Goal: Transaction & Acquisition: Purchase product/service

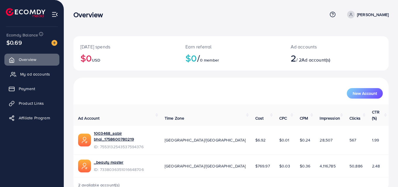
click at [30, 78] on link "My ad accounts" at bounding box center [31, 74] width 55 height 12
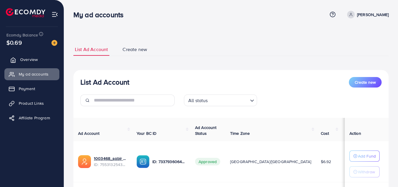
click at [27, 64] on link "Overview" at bounding box center [31, 60] width 55 height 12
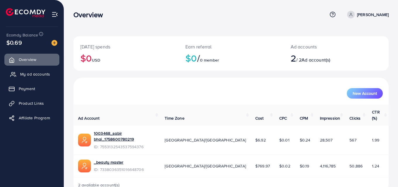
click at [49, 75] on span "My ad accounts" at bounding box center [35, 74] width 30 height 6
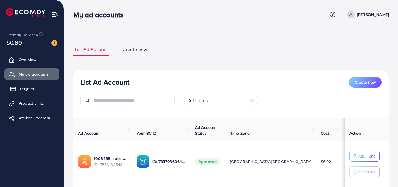
click at [41, 92] on link "Payment" at bounding box center [31, 89] width 55 height 12
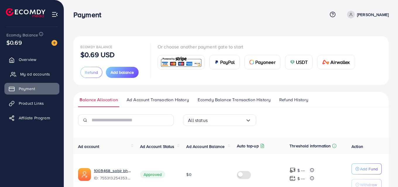
click at [35, 75] on span "My ad accounts" at bounding box center [35, 74] width 30 height 6
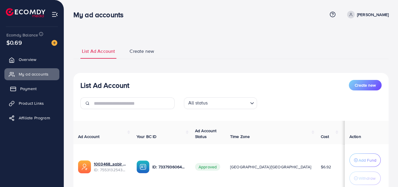
click at [33, 92] on link "Payment" at bounding box center [31, 89] width 55 height 12
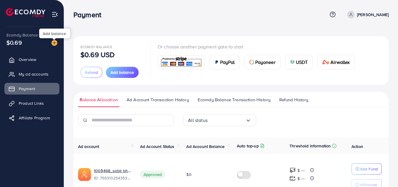
click at [54, 42] on img at bounding box center [54, 43] width 6 height 6
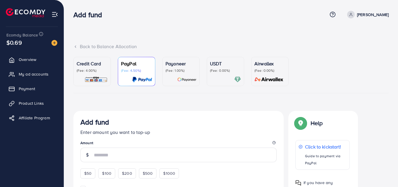
click at [207, 74] on link "USDT (Fee: 0.00%)" at bounding box center [225, 71] width 37 height 29
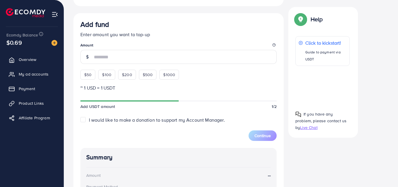
scroll to position [146, 0]
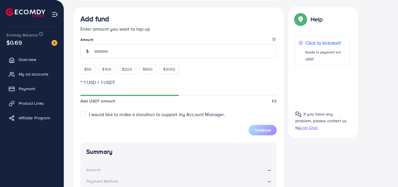
click at [92, 70] on div "$50" at bounding box center [87, 69] width 15 height 10
type input "**"
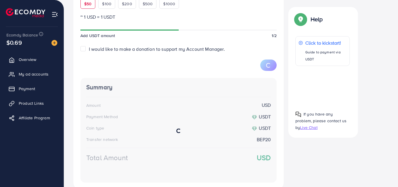
scroll to position [234, 0]
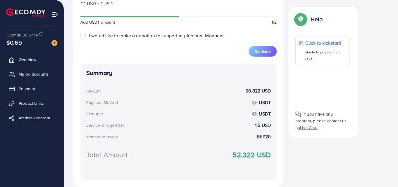
click at [89, 37] on label "I would like to make a donation to support my Account Manager." at bounding box center [157, 35] width 136 height 7
type input "*"
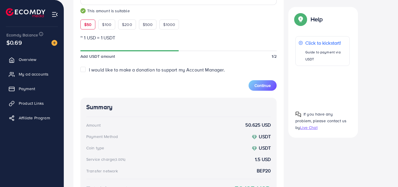
scroll to position [175, 0]
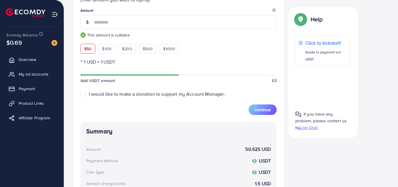
click at [89, 95] on label "I would like to make a donation to support my Account Manager." at bounding box center [157, 94] width 136 height 7
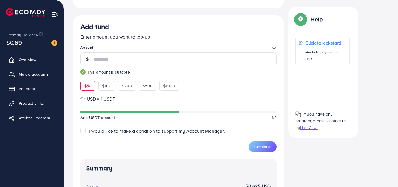
scroll to position [146, 0]
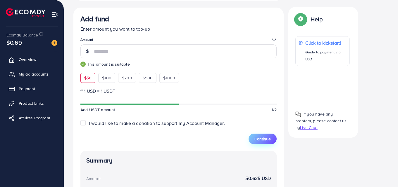
click at [268, 138] on span "Continue" at bounding box center [262, 139] width 16 height 6
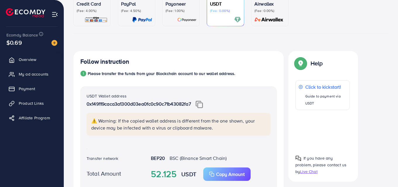
scroll to position [44, 0]
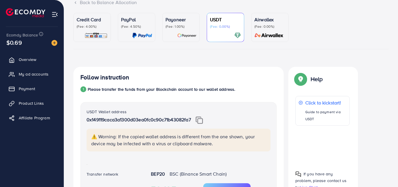
click at [202, 121] on img at bounding box center [199, 121] width 7 height 8
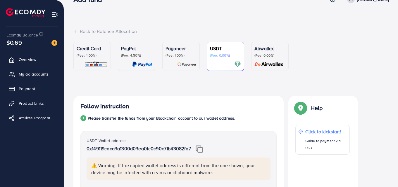
scroll to position [0, 0]
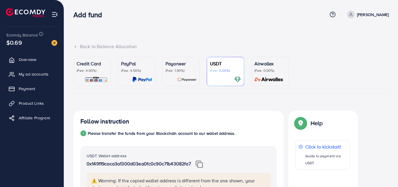
click at [180, 70] on p "(Fee: 1.00%)" at bounding box center [181, 70] width 31 height 5
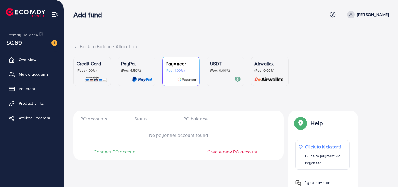
click at [216, 68] on div "USDT (Fee: 0.00%)" at bounding box center [225, 66] width 31 height 13
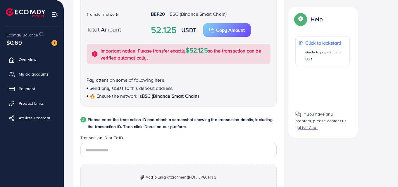
scroll to position [205, 0]
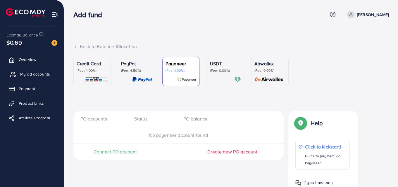
click at [36, 73] on span "My ad accounts" at bounding box center [35, 74] width 30 height 6
click at [37, 74] on span "My ad accounts" at bounding box center [35, 74] width 30 height 6
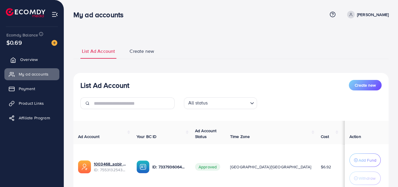
click at [30, 59] on span "Overview" at bounding box center [29, 60] width 18 height 6
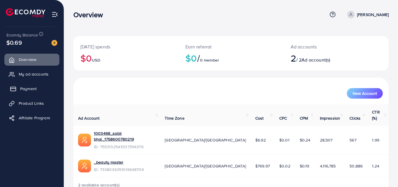
click at [30, 88] on span "Payment" at bounding box center [28, 89] width 16 height 6
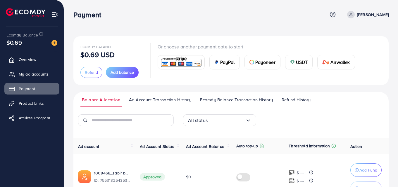
click at [300, 59] on span "USDT" at bounding box center [302, 62] width 12 height 7
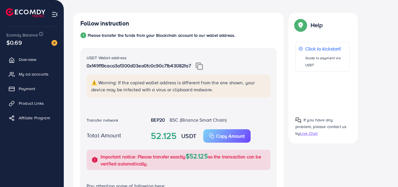
scroll to position [88, 0]
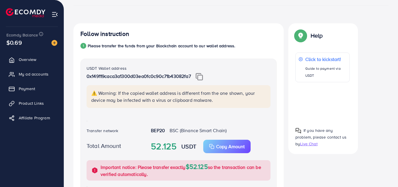
click at [112, 147] on label "Total Amount" at bounding box center [104, 146] width 35 height 8
click at [203, 130] on span "BSC (Binance Smart Chain)" at bounding box center [198, 131] width 57 height 6
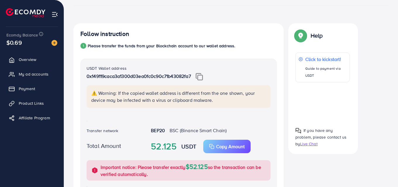
click at [177, 147] on div "52.125 USDT Copy Amount Copy" at bounding box center [210, 146] width 129 height 13
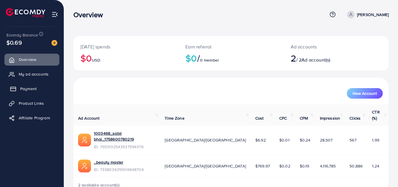
click at [24, 92] on span "Payment" at bounding box center [28, 89] width 16 height 6
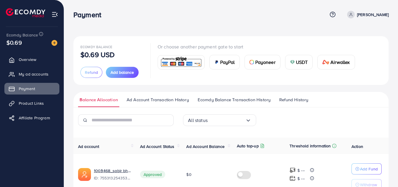
click at [304, 60] on span "USDT" at bounding box center [302, 62] width 12 height 7
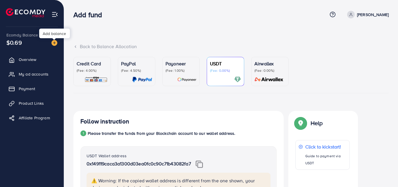
click at [54, 39] on div at bounding box center [54, 39] width 4 height 2
click at [56, 43] on img at bounding box center [54, 43] width 6 height 6
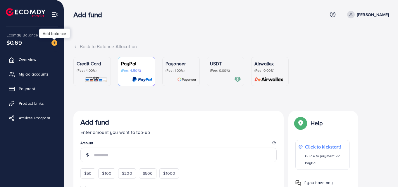
click at [56, 43] on img at bounding box center [54, 43] width 6 height 6
click at [226, 74] on div "USDT (Fee: 0.00%)" at bounding box center [225, 71] width 31 height 23
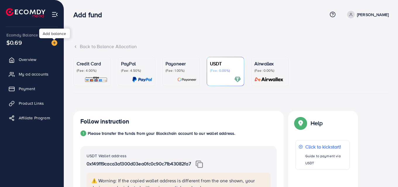
click at [51, 43] on img at bounding box center [54, 43] width 6 height 6
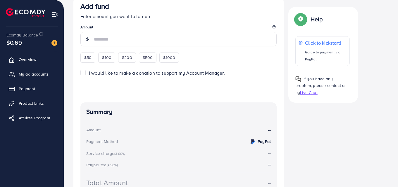
scroll to position [117, 0]
click at [109, 57] on span "$100" at bounding box center [106, 57] width 9 height 6
type input "***"
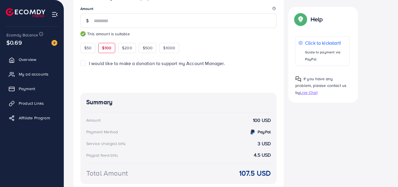
scroll to position [43, 0]
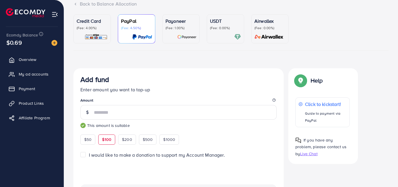
click at [230, 32] on div "USDT (Fee: 0.00%)" at bounding box center [225, 29] width 31 height 23
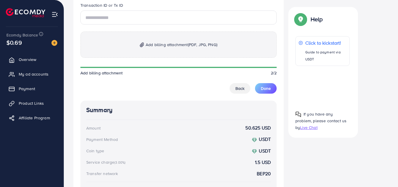
scroll to position [307, 0]
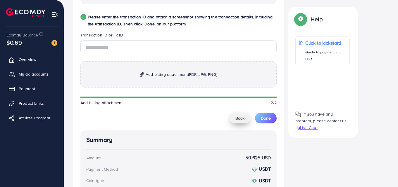
click at [240, 121] on span "Back" at bounding box center [239, 119] width 9 height 6
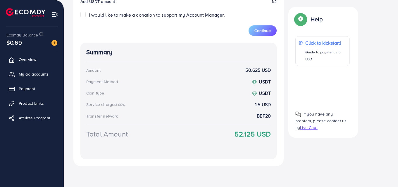
scroll to position [104, 0]
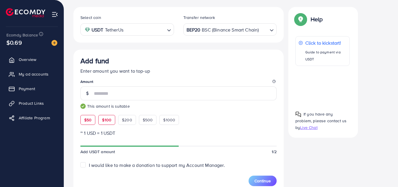
click at [108, 121] on span "$100" at bounding box center [106, 120] width 9 height 6
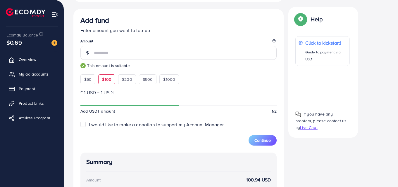
scroll to position [109, 0]
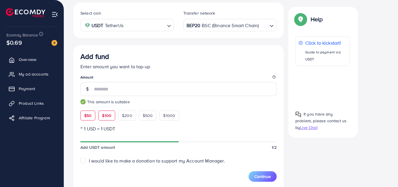
click at [83, 119] on div "$50" at bounding box center [87, 116] width 15 height 10
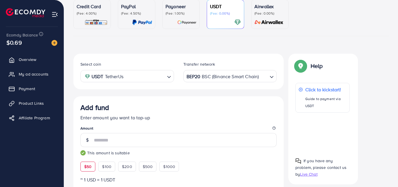
scroll to position [50, 0]
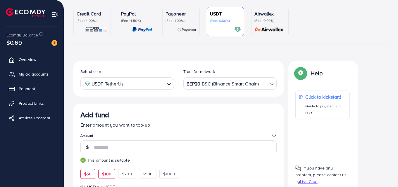
click at [111, 175] on span "$100" at bounding box center [106, 174] width 9 height 6
type input "***"
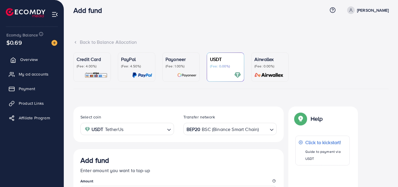
scroll to position [58, 0]
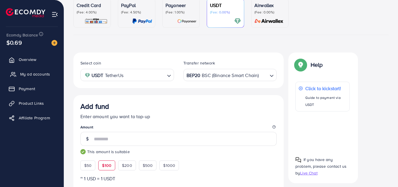
click at [31, 76] on span "My ad accounts" at bounding box center [35, 74] width 30 height 6
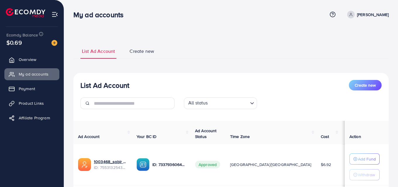
click at [277, 28] on div "List Ad Account Create new List Ad Account Create new All status Loading... Ad …" at bounding box center [231, 134] width 334 height 269
click at [277, 29] on div "List Ad Account Create new List Ad Account Create new All status Loading... Ad …" at bounding box center [231, 134] width 334 height 269
click at [280, 25] on nav "My ad accounts Help Center Contact Support Term and policy About Us [PERSON_NAM…" at bounding box center [230, 14] width 315 height 21
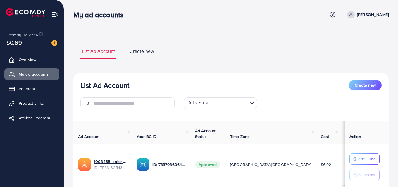
click at [280, 25] on nav "My ad accounts Help Center Contact Support Term and policy About Us [PERSON_NAM…" at bounding box center [230, 14] width 315 height 21
click at [149, 55] on link "Create new" at bounding box center [141, 53] width 27 height 11
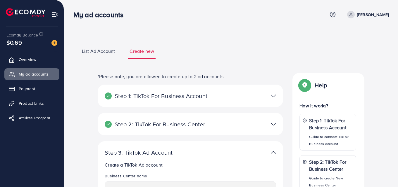
click at [97, 47] on ul "List Ad Account Create new" at bounding box center [230, 51] width 315 height 16
click at [98, 51] on span "List Ad Account" at bounding box center [98, 51] width 33 height 7
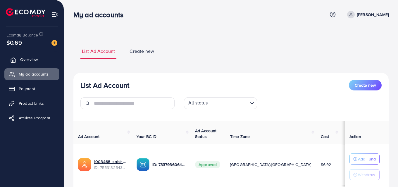
click at [37, 59] on span "Overview" at bounding box center [29, 60] width 18 height 6
click at [38, 59] on link "Overview" at bounding box center [31, 60] width 55 height 12
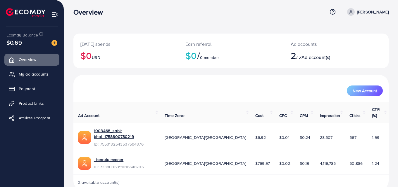
scroll to position [3, 0]
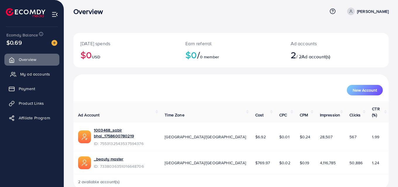
click at [38, 73] on span "My ad accounts" at bounding box center [35, 74] width 30 height 6
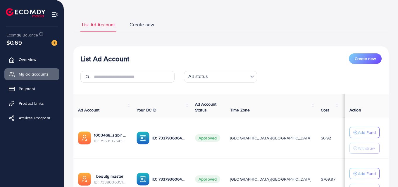
scroll to position [25, 0]
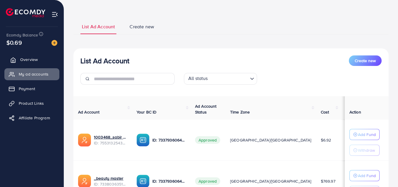
click at [23, 60] on span "Overview" at bounding box center [29, 60] width 18 height 6
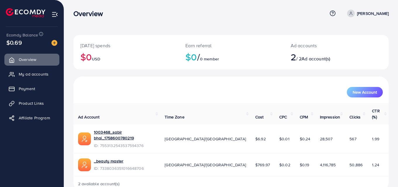
scroll to position [3, 0]
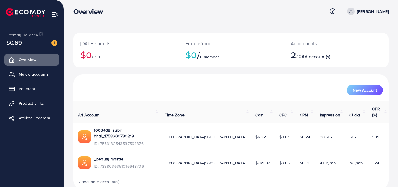
drag, startPoint x: 363, startPoint y: 161, endPoint x: 324, endPoint y: 152, distance: 39.4
click at [325, 152] on tr "_beauty master ID: 7338036351016648706 [GEOGRAPHIC_DATA]/[GEOGRAPHIC_DATA] $769…" at bounding box center [230, 163] width 315 height 23
drag, startPoint x: 250, startPoint y: 143, endPoint x: 298, endPoint y: 155, distance: 49.2
click at [298, 155] on tbody "1003468_sabir bhai_1758600780219 ID: 7553132543537594376 [GEOGRAPHIC_DATA]/[GEO…" at bounding box center [230, 149] width 315 height 52
click at [298, 155] on td "$0.19" at bounding box center [305, 163] width 20 height 23
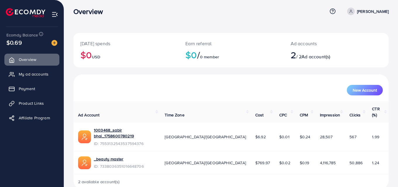
click at [315, 159] on td "4,116,785" at bounding box center [330, 163] width 30 height 23
click at [315, 161] on td "4,116,785" at bounding box center [330, 163] width 30 height 23
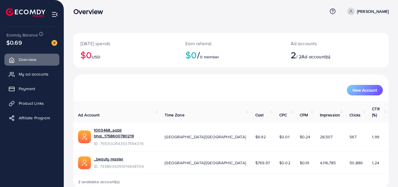
click at [391, 159] on div "[DATE] spends $0 USD Earn referral $0 / 0 member Ad accounts 2 / 2 Ad account(s…" at bounding box center [231, 98] width 334 height 203
click at [392, 159] on div "[DATE] spends $0 USD Earn referral $0 / 0 member Ad accounts 2 / 2 Ad account(s…" at bounding box center [231, 98] width 334 height 203
click at [393, 159] on div "[DATE] spends $0 USD Earn referral $0 / 0 member Ad accounts 2 / 2 Ad account(s…" at bounding box center [231, 98] width 334 height 203
click at [384, 152] on td "1.24" at bounding box center [377, 163] width 21 height 23
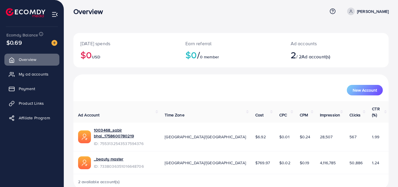
click at [385, 152] on td "1.24" at bounding box center [377, 163] width 21 height 23
drag, startPoint x: 385, startPoint y: 149, endPoint x: 376, endPoint y: 149, distance: 8.5
click at [376, 152] on td "1.24" at bounding box center [377, 163] width 21 height 23
click at [386, 111] on th "CTR (%)" at bounding box center [377, 111] width 21 height 21
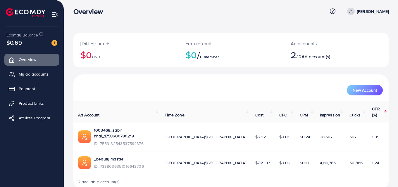
click at [244, 71] on div "[DATE] spends $0 USD Earn referral $0 / 0 member Ad accounts 2 / 2 Ad account(s)" at bounding box center [230, 54] width 315 height 42
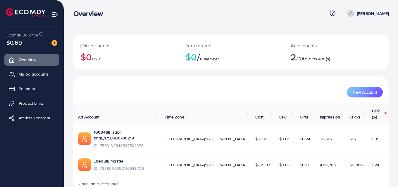
scroll to position [0, 0]
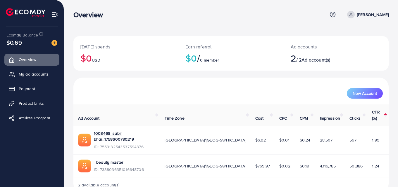
click at [54, 39] on div "$0.69" at bounding box center [31, 42] width 51 height 8
click at [54, 39] on div at bounding box center [52, 42] width 11 height 7
click at [53, 42] on img at bounding box center [54, 43] width 6 height 6
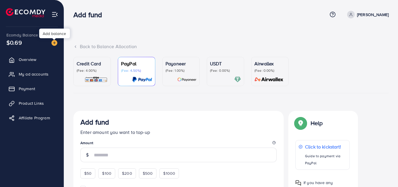
click at [53, 42] on img at bounding box center [54, 43] width 6 height 6
click at [223, 75] on div "USDT (Fee: 0.00%)" at bounding box center [225, 71] width 31 height 23
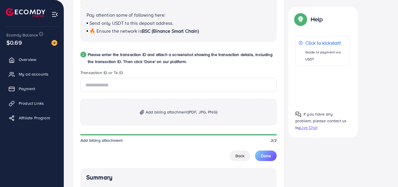
scroll to position [337, 0]
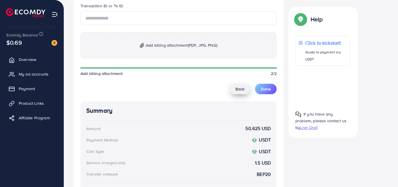
click at [236, 86] on span "Back" at bounding box center [239, 89] width 9 height 6
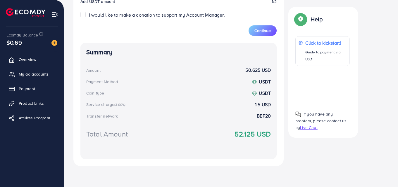
scroll to position [104, 0]
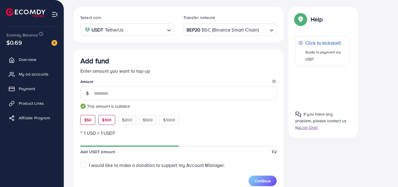
click at [103, 117] on span "$100" at bounding box center [106, 120] width 9 height 6
type input "***"
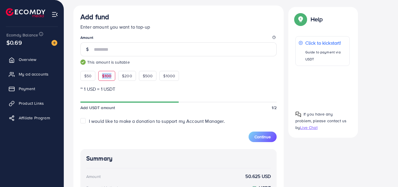
scroll to position [163, 0]
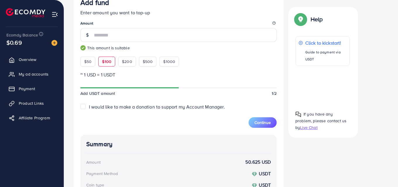
click at [254, 77] on p "~ 1 USD = 1 USDT" at bounding box center [178, 74] width 196 height 7
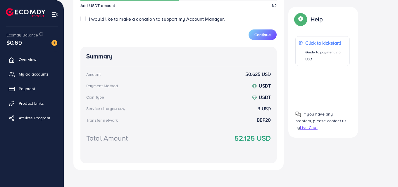
scroll to position [138, 0]
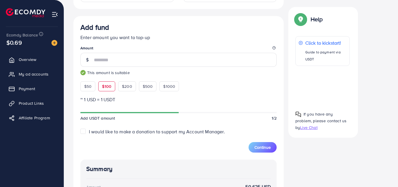
click at [89, 132] on label "I would like to make a donation to support my Account Manager." at bounding box center [157, 132] width 136 height 7
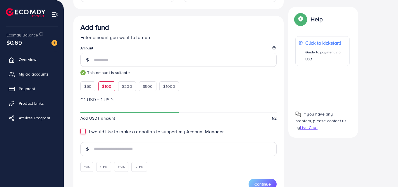
scroll to position [226, 0]
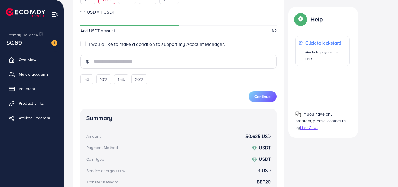
click at [89, 44] on label "I would like to make a donation to support my Account Manager." at bounding box center [157, 44] width 136 height 7
type input "*"
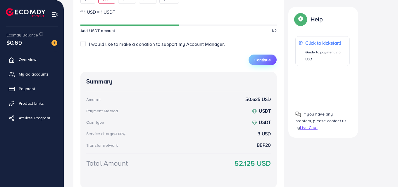
click at [250, 62] on button "Continue" at bounding box center [263, 60] width 28 height 11
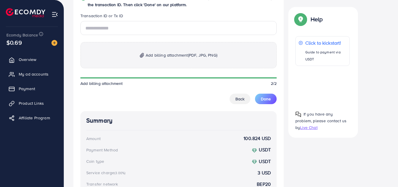
scroll to position [337, 0]
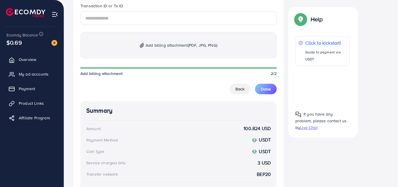
drag, startPoint x: 14, startPoint y: 161, endPoint x: 79, endPoint y: 75, distance: 107.5
click at [0, 12] on div at bounding box center [32, 10] width 64 height 21
click at [13, 45] on span "$0.69" at bounding box center [14, 42] width 16 height 8
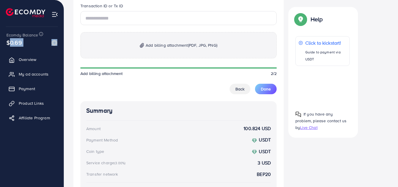
click at [13, 45] on span "$0.69" at bounding box center [14, 42] width 16 height 8
click at [0, 36] on div "Ecomdy Balance $0.69 Overview My ad accounts Payment Product Links Affiliate Pr…" at bounding box center [32, 93] width 64 height 187
click at [0, 35] on div "Ecomdy Balance $0.69 Overview My ad accounts Payment Product Links Affiliate Pr…" at bounding box center [32, 93] width 64 height 187
click at [0, 23] on div "Ecomdy Balance $0.69 Overview My ad accounts Payment Product Links Affiliate Pr…" at bounding box center [32, 93] width 64 height 187
click at [57, 13] on img at bounding box center [54, 14] width 7 height 7
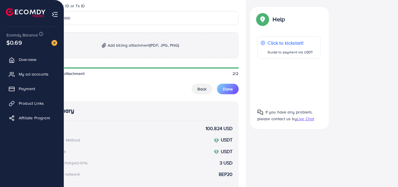
click at [8, 13] on img at bounding box center [25, 12] width 39 height 9
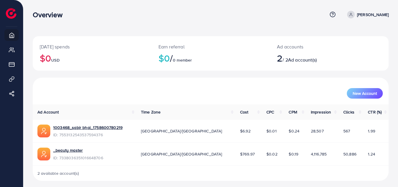
click at [337, 55] on h2 "2 / 2 Ad account(s)" at bounding box center [314, 58] width 75 height 11
